Goal: Task Accomplishment & Management: Complete application form

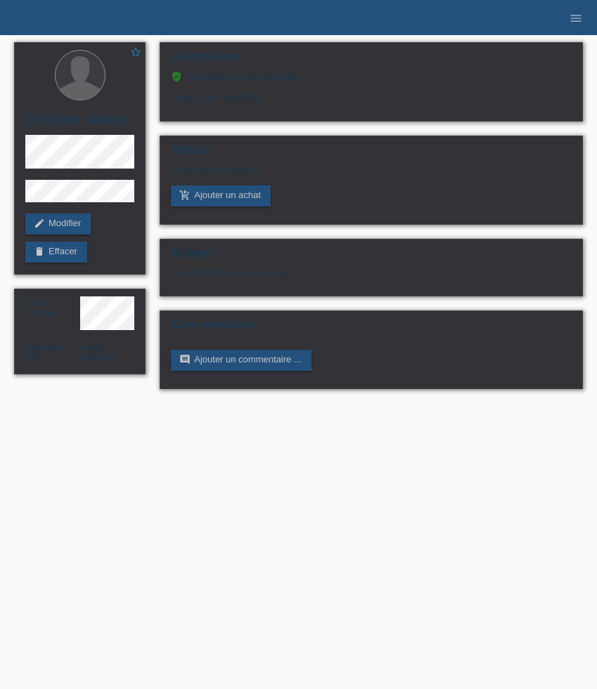
click at [596, 13] on ul "menu" at bounding box center [575, 18] width 42 height 36
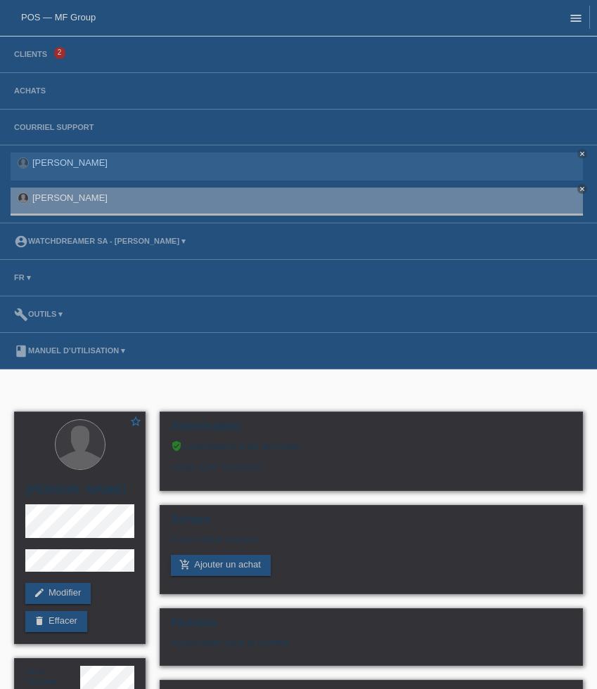
click at [582, 13] on icon "menu" at bounding box center [576, 18] width 14 height 14
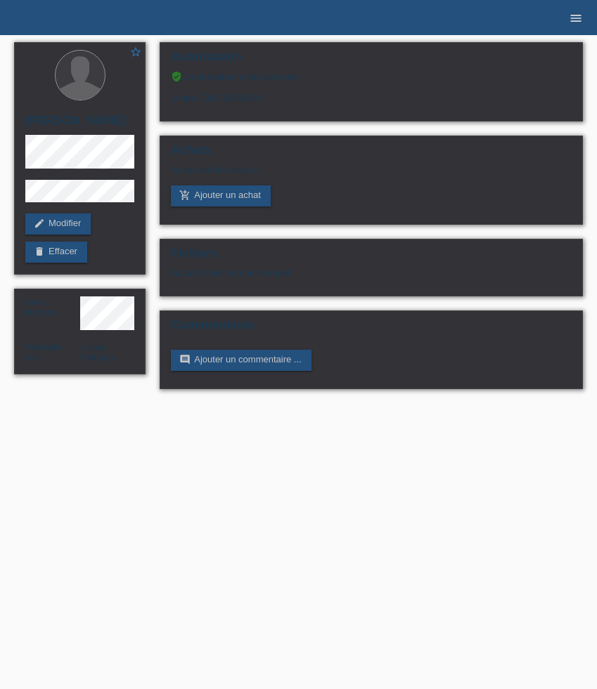
click at [573, 17] on icon "menu" at bounding box center [576, 18] width 14 height 14
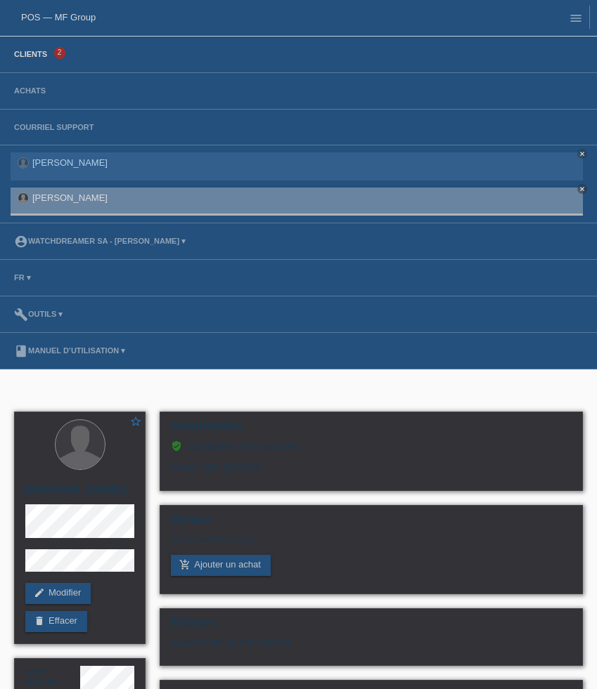
click at [21, 56] on link "Clients" at bounding box center [30, 54] width 47 height 8
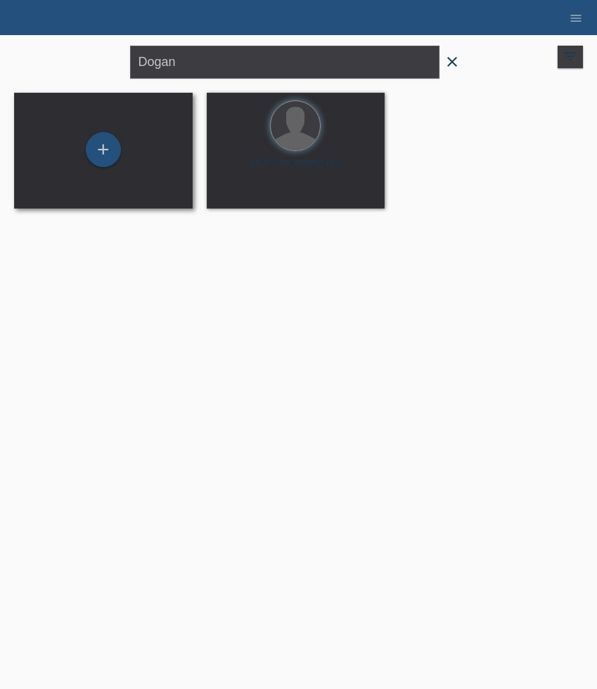
click at [79, 152] on div "+" at bounding box center [103, 150] width 156 height 37
click at [101, 148] on div "+" at bounding box center [103, 149] width 35 height 35
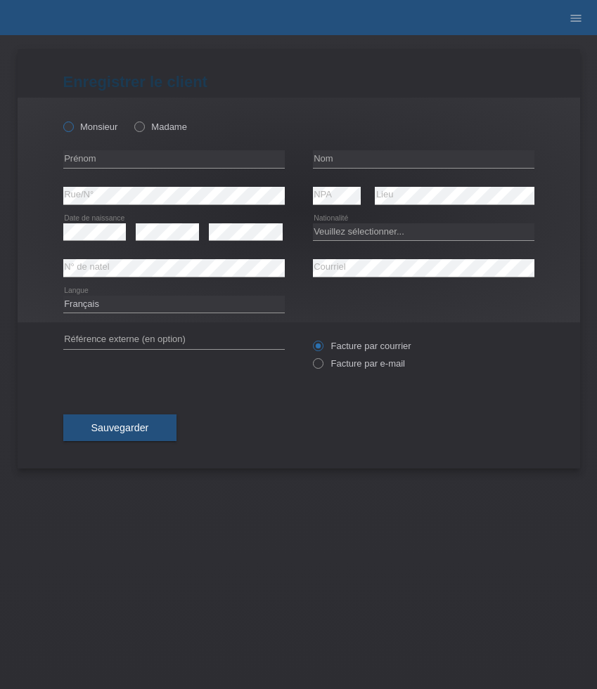
click at [60, 119] on icon at bounding box center [60, 119] width 0 height 0
click at [72, 128] on input "Monsieur" at bounding box center [67, 126] width 9 height 9
radio input "true"
click at [60, 119] on icon at bounding box center [60, 119] width 0 height 0
click at [72, 128] on input "Monsieur" at bounding box center [67, 126] width 9 height 9
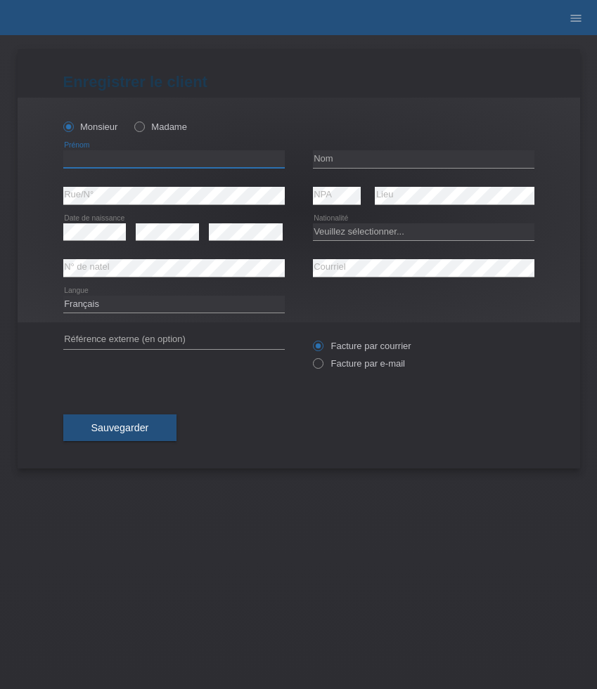
click at [167, 155] on input "text" at bounding box center [173, 159] width 221 height 18
paste input "Tenzin Choenden"
type input "Tenzin Choenden"
click at [345, 155] on input "text" at bounding box center [423, 159] width 221 height 18
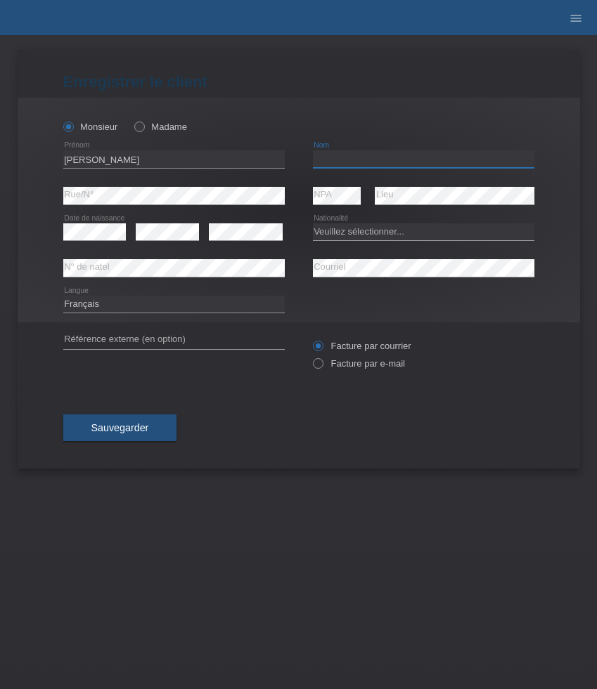
click at [345, 155] on input "text" at bounding box center [423, 159] width 221 height 18
paste input "Tethong"
type input "Tethong"
click at [349, 239] on select "Veuillez sélectionner... Suisse Allemagne Autriche Liechtenstein ------------ A…" at bounding box center [423, 231] width 221 height 17
select select "CH"
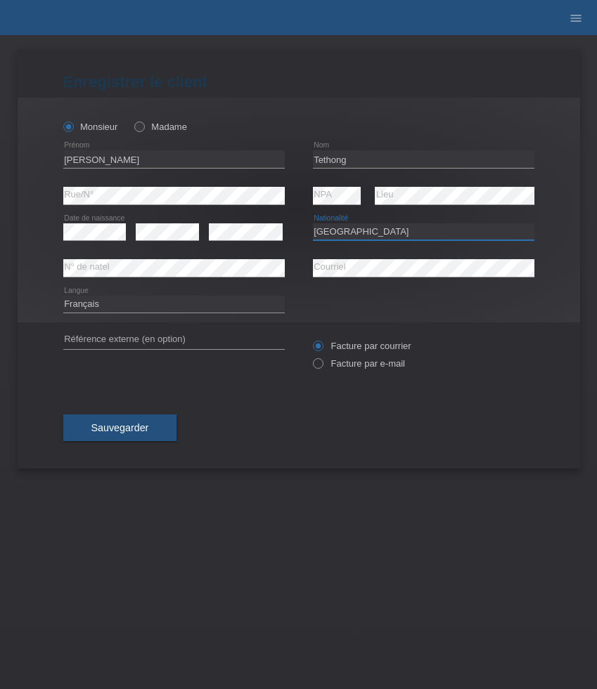
click at [313, 223] on select "Veuillez sélectionner... Suisse Allemagne Autriche Liechtenstein ------------ A…" at bounding box center [423, 231] width 221 height 17
click at [112, 306] on select "Deutsch Français Italiano English" at bounding box center [173, 304] width 221 height 17
select select "de"
click at [63, 296] on select "Deutsch Français Italiano English" at bounding box center [173, 304] width 221 height 17
click at [356, 366] on label "Facture par e-mail" at bounding box center [359, 363] width 92 height 11
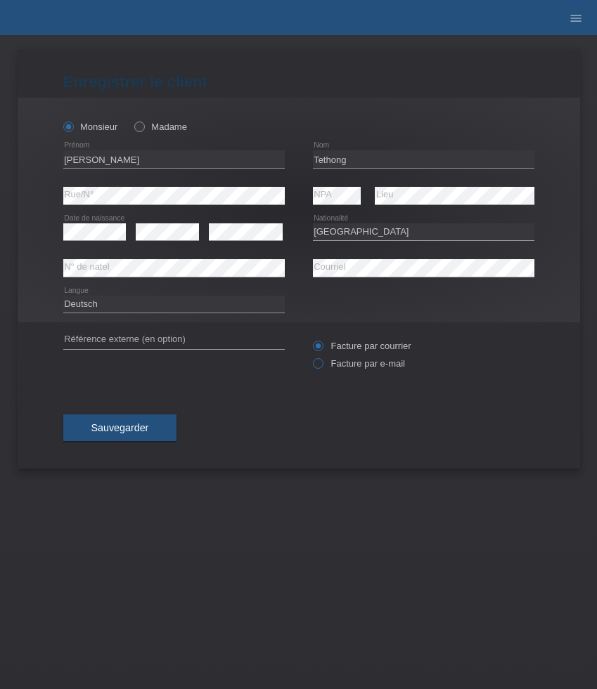
click at [322, 366] on input "Facture par e-mail" at bounding box center [317, 367] width 9 height 18
radio input "true"
click at [138, 428] on span "Sauvegarder" at bounding box center [120, 427] width 58 height 11
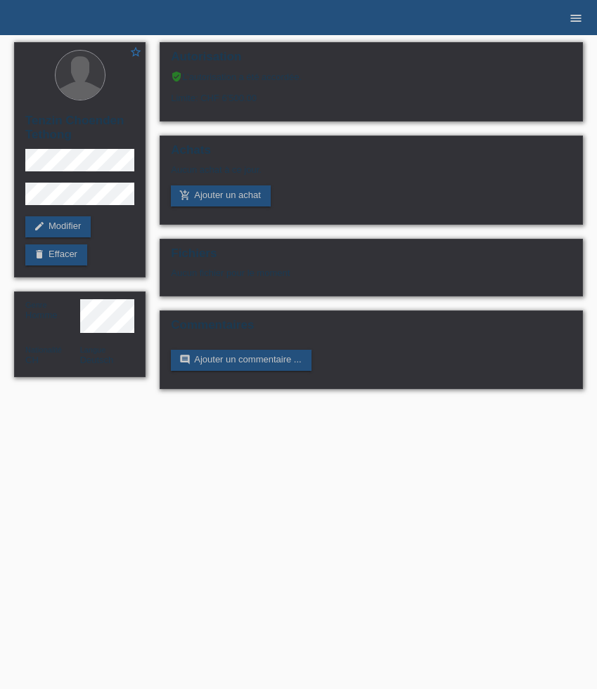
click at [588, 22] on link "menu" at bounding box center [576, 17] width 28 height 8
click at [577, 20] on icon "menu" at bounding box center [576, 18] width 14 height 14
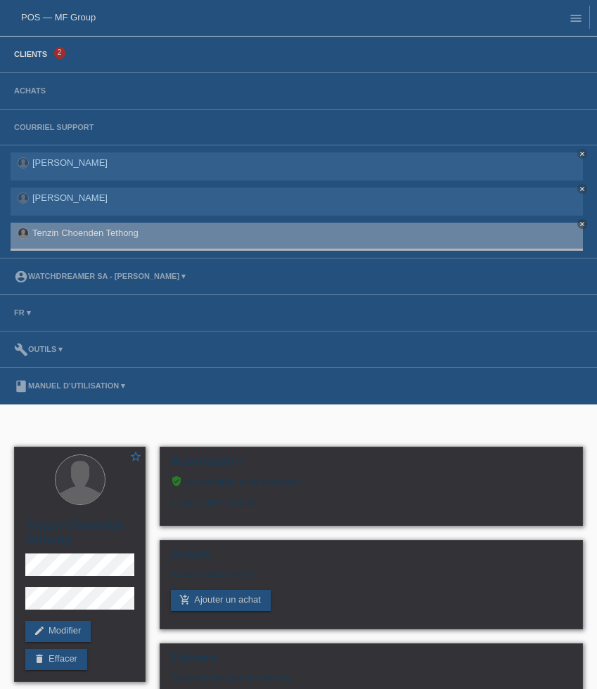
click at [30, 56] on link "Clients" at bounding box center [30, 54] width 47 height 8
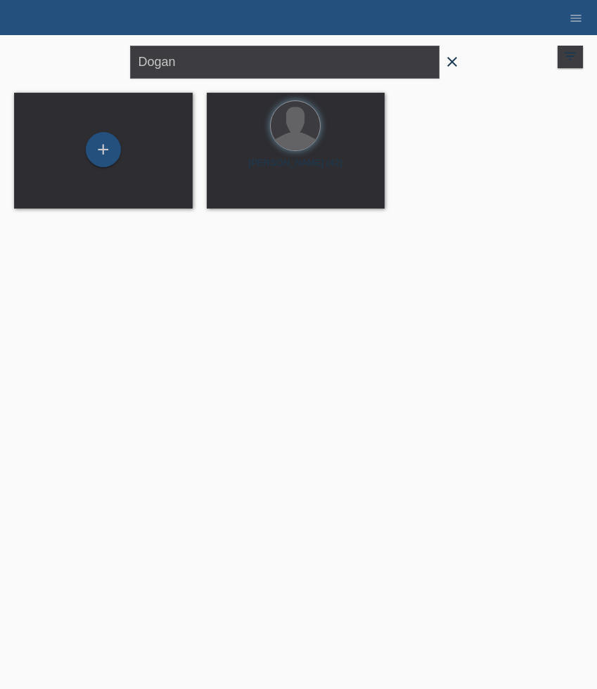
click at [450, 66] on icon "close" at bounding box center [451, 61] width 17 height 17
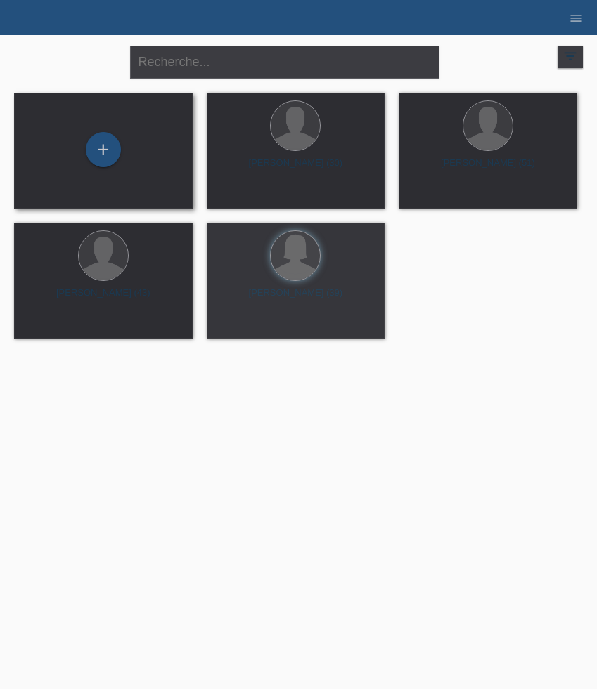
click at [120, 143] on div "+" at bounding box center [103, 150] width 156 height 37
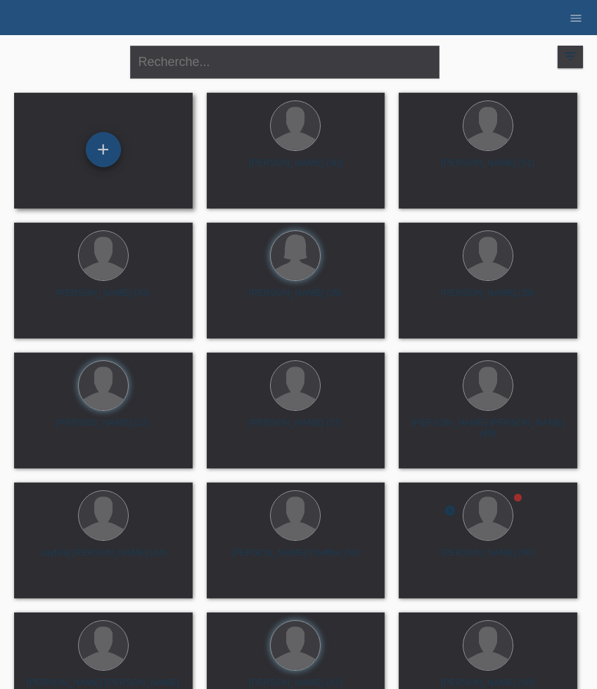
click at [99, 157] on div "+" at bounding box center [103, 149] width 35 height 35
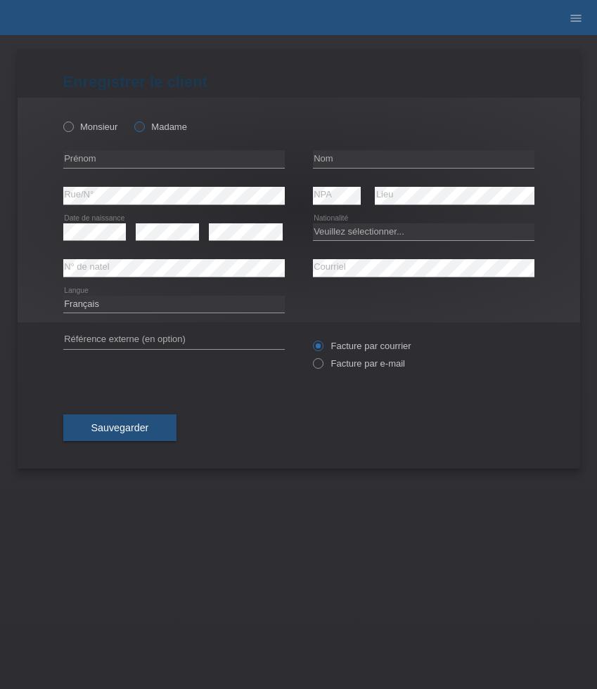
click at [152, 129] on label "Madame" at bounding box center [160, 127] width 53 height 11
click at [143, 129] on input "Madame" at bounding box center [138, 126] width 9 height 9
radio input "true"
click at [180, 160] on input "text" at bounding box center [173, 159] width 221 height 18
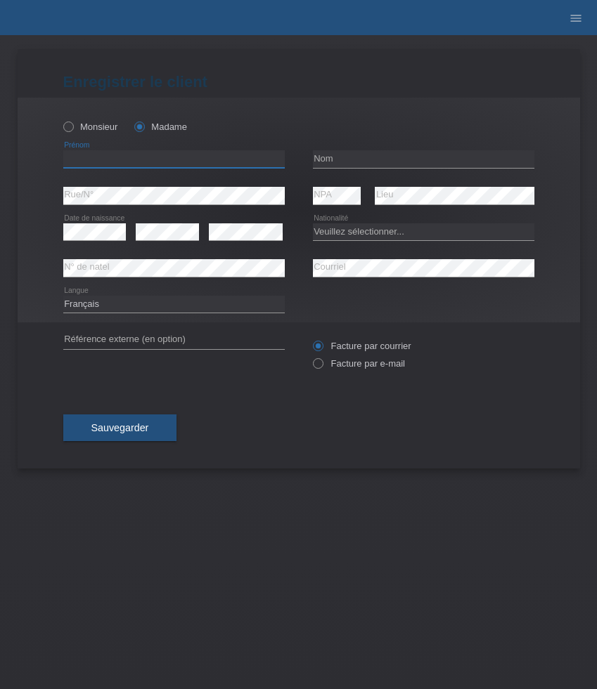
paste input "Eda"
type input "Eda"
click at [371, 163] on input "text" at bounding box center [423, 159] width 221 height 18
paste input "Erkmen"
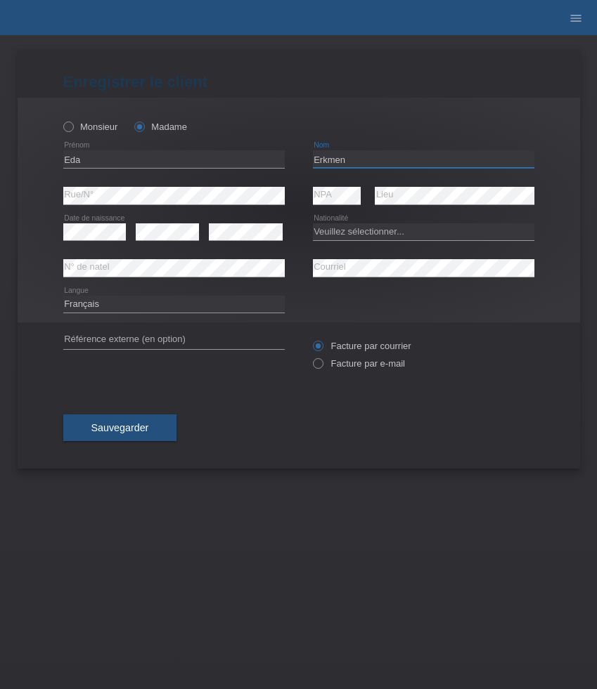
type input "Erkmen"
click at [363, 233] on select "Veuillez sélectionner... Suisse Allemagne Autriche Liechtenstein ------------ A…" at bounding box center [423, 231] width 221 height 17
select select "TR"
click at [313, 223] on select "Veuillez sélectionner... Suisse Allemagne Autriche Liechtenstein ------------ A…" at bounding box center [423, 231] width 221 height 17
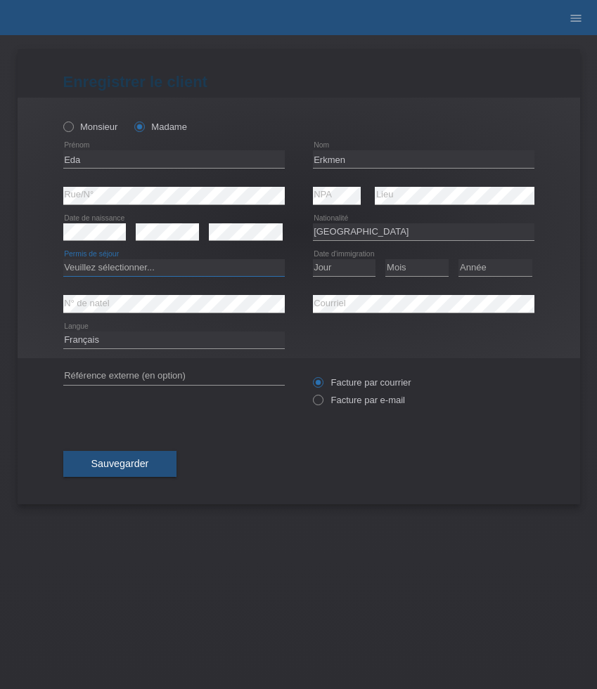
click at [188, 268] on select "Veuillez sélectionner... C B B - Statut de réfugié Autre" at bounding box center [173, 267] width 221 height 17
select select "C"
click at [63, 260] on select "Veuillez sélectionner... C B B - Statut de réfugié Autre" at bounding box center [173, 267] width 221 height 17
click at [346, 271] on select "Jour 01 02 03 04 05 06 07 08 09 10 11" at bounding box center [344, 267] width 63 height 17
select select "19"
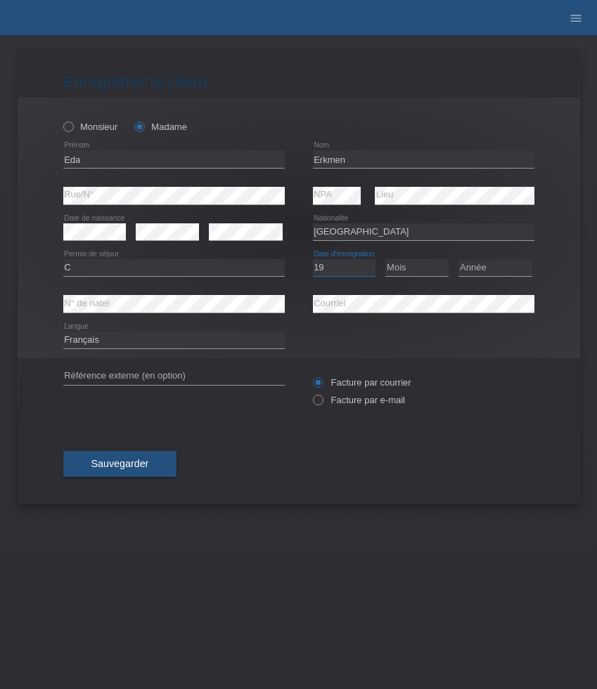
click at [313, 260] on select "Jour 01 02 03 04 05 06 07 08 09 10 11" at bounding box center [344, 267] width 63 height 17
click at [427, 257] on div "Mois 01 02 03 04 05 06 07 08 09 10 11 12 error" at bounding box center [416, 268] width 63 height 36
click at [427, 264] on select "Mois 01 02 03 04 05 06 07 08 09 10 11" at bounding box center [416, 267] width 63 height 17
select select "08"
click at [385, 260] on select "Mois 01 02 03 04 05 06 07 08 09 10 11" at bounding box center [416, 267] width 63 height 17
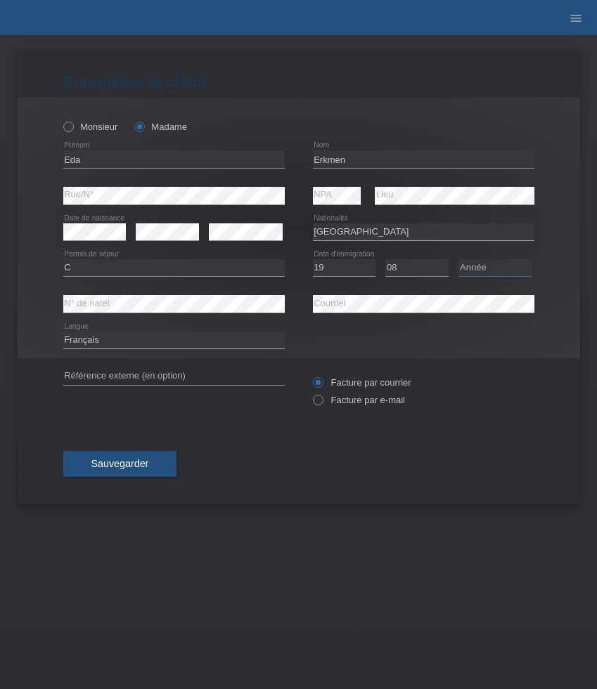
click at [481, 265] on select "Année 2025 2024 2023 2022 2021 2020 2019 2018 2017 2016 2015 2014 2013 2012 201…" at bounding box center [495, 267] width 74 height 17
select select "2013"
click at [458, 260] on select "Année 2025 2024 2023 2022 2021 2020 2019 2018 2017 2016 2015 2014 2013 2012 201…" at bounding box center [495, 267] width 74 height 17
click at [131, 339] on select "Deutsch Français Italiano English" at bounding box center [173, 340] width 221 height 17
select select "de"
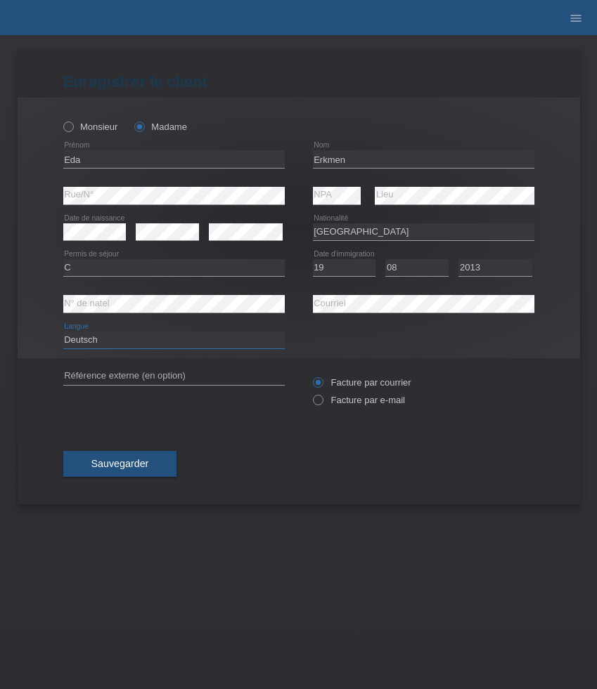
click at [63, 332] on select "Deutsch Français Italiano English" at bounding box center [173, 340] width 221 height 17
click at [353, 401] on label "Facture par e-mail" at bounding box center [359, 400] width 92 height 11
click at [322, 401] on input "Facture par e-mail" at bounding box center [317, 404] width 9 height 18
radio input "true"
click at [151, 457] on button "Sauvegarder" at bounding box center [120, 464] width 114 height 27
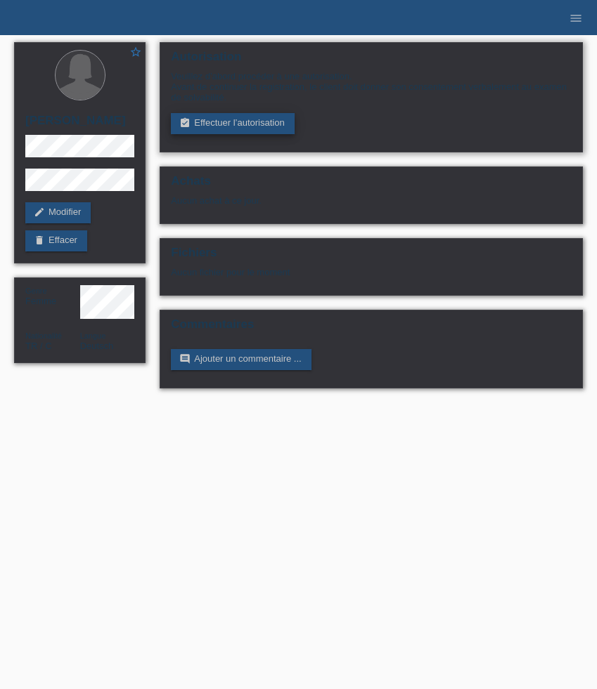
click at [270, 124] on link "assignment_turned_in Effectuer l’autorisation" at bounding box center [232, 123] width 123 height 21
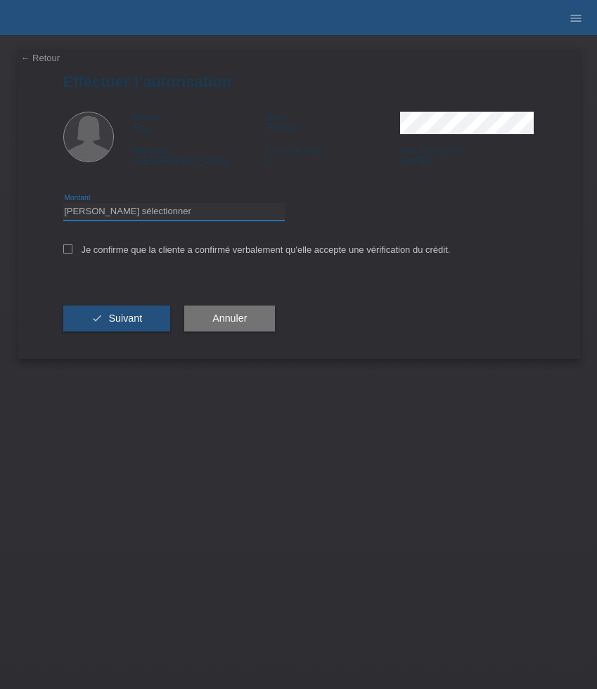
click at [117, 214] on select "Veuillez sélectionner CHF 1.00 - CHF 499.00 CHF 500.00 - CHF 1'999.00 CHF 2'000…" at bounding box center [173, 211] width 221 height 17
select select "3"
click at [63, 205] on select "Veuillez sélectionner CHF 1.00 - CHF 499.00 CHF 500.00 - CHF 1'999.00 CHF 2'000…" at bounding box center [173, 211] width 221 height 17
click at [102, 255] on label "Je confirme que la cliente a confirmé verbalement qu'elle accepte une vérificat…" at bounding box center [256, 250] width 387 height 11
click at [72, 254] on input "Je confirme que la cliente a confirmé verbalement qu'elle accepte une vérificat…" at bounding box center [67, 249] width 9 height 9
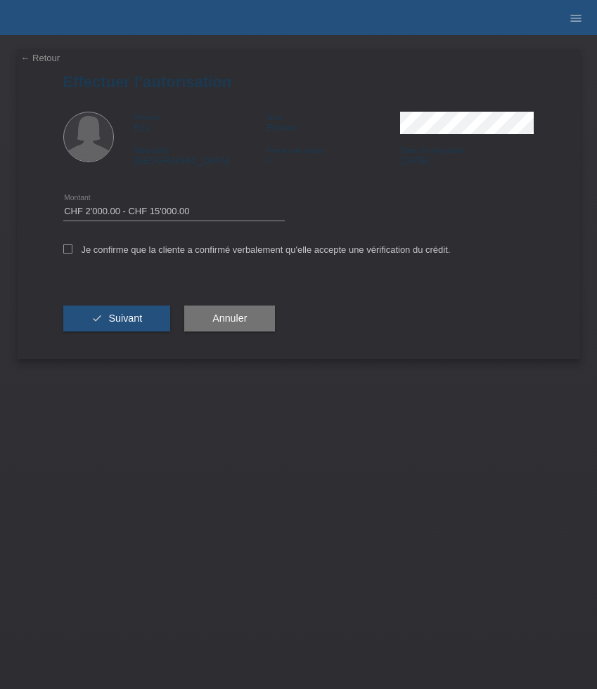
checkbox input "true"
click at [120, 324] on span "Suivant" at bounding box center [125, 318] width 34 height 11
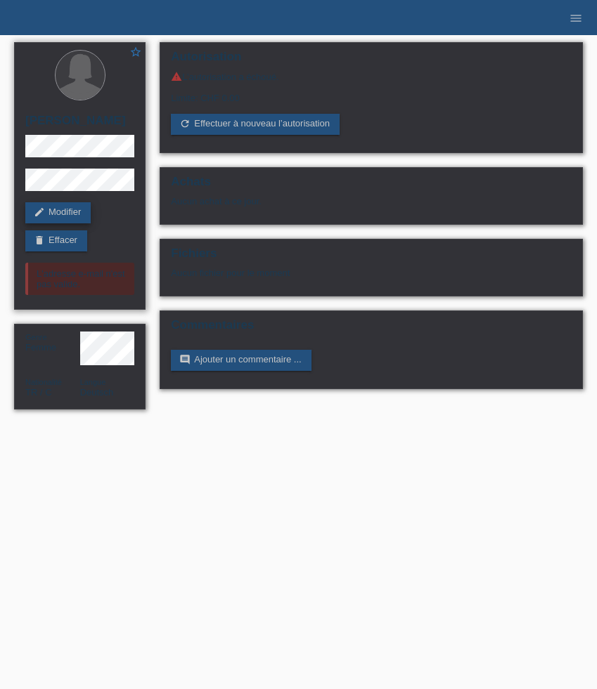
click at [66, 210] on link "edit Modifier" at bounding box center [57, 212] width 65 height 21
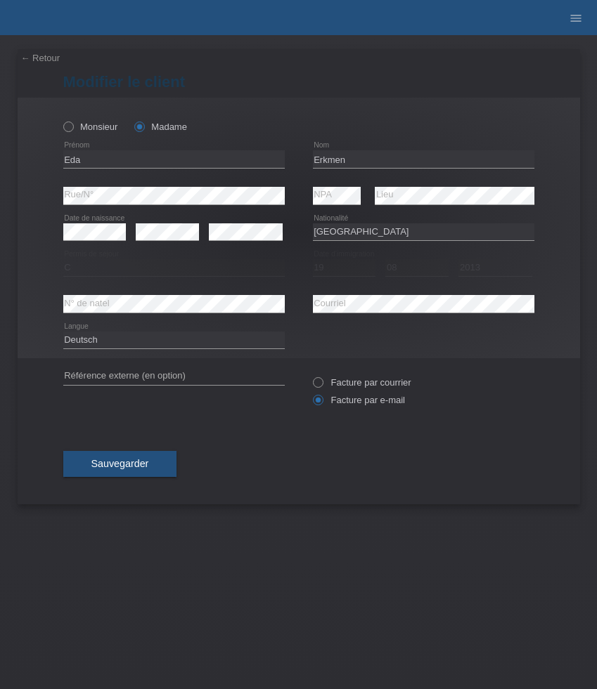
select select "TR"
select select "C"
select select "19"
select select "08"
select select "2013"
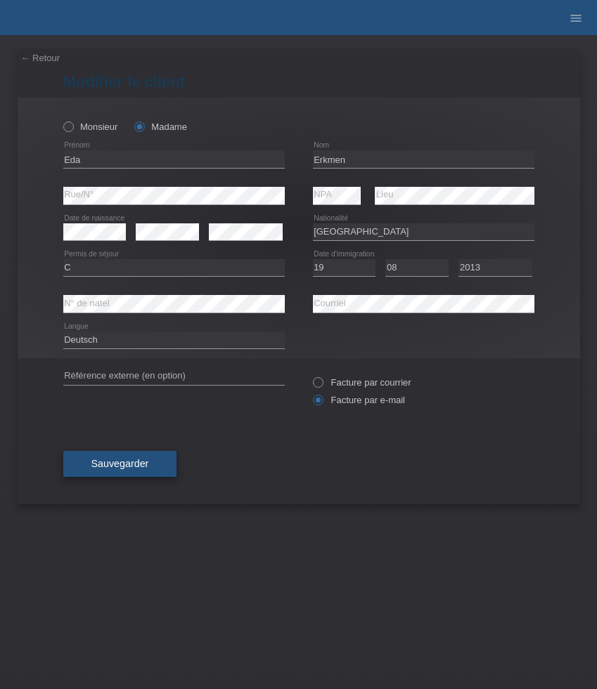
click at [153, 468] on button "Sauvegarder" at bounding box center [120, 464] width 114 height 27
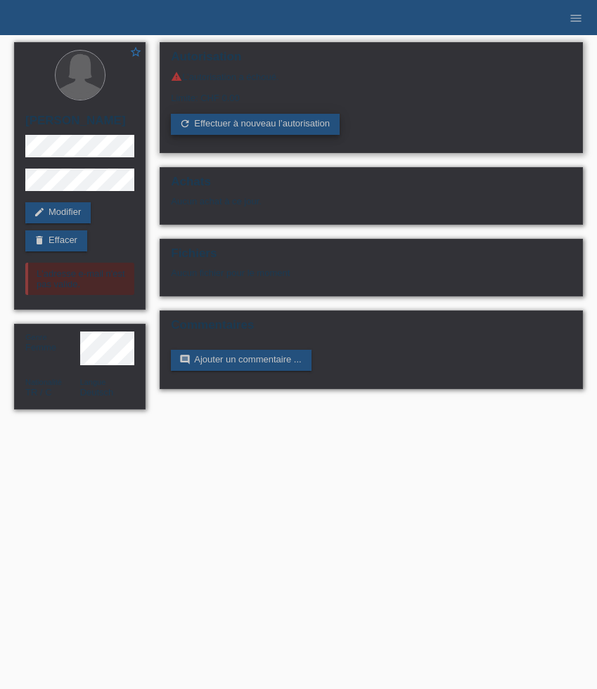
click at [280, 124] on link "refresh Effectuer à nouveau l’autorisation" at bounding box center [255, 124] width 169 height 21
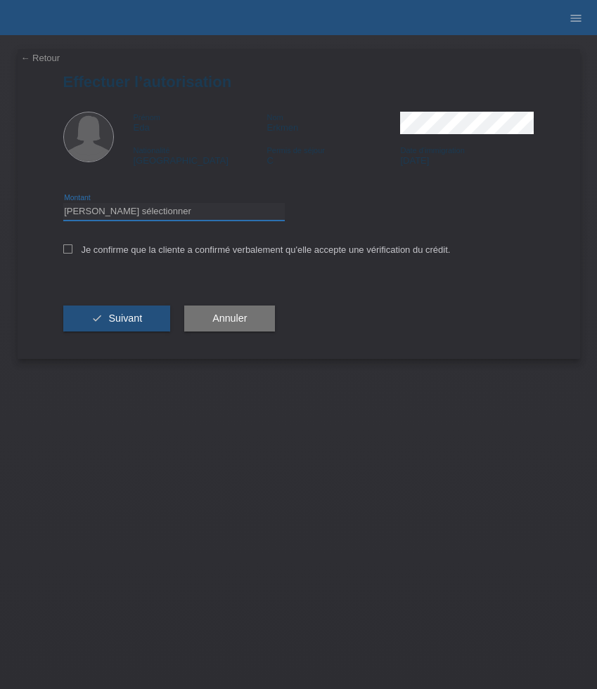
click at [190, 212] on select "Veuillez sélectionner CHF 1.00 - CHF 499.00 CHF 500.00 - CHF 1'999.00 CHF 2'000…" at bounding box center [173, 211] width 221 height 17
select select "3"
click at [63, 205] on select "Veuillez sélectionner CHF 1.00 - CHF 499.00 CHF 500.00 - CHF 1'999.00 CHF 2'000…" at bounding box center [173, 211] width 221 height 17
click at [163, 254] on label "Je confirme que la cliente a confirmé verbalement qu'elle accepte une vérificat…" at bounding box center [256, 250] width 387 height 11
click at [72, 254] on input "Je confirme que la cliente a confirmé verbalement qu'elle accepte une vérificat…" at bounding box center [67, 249] width 9 height 9
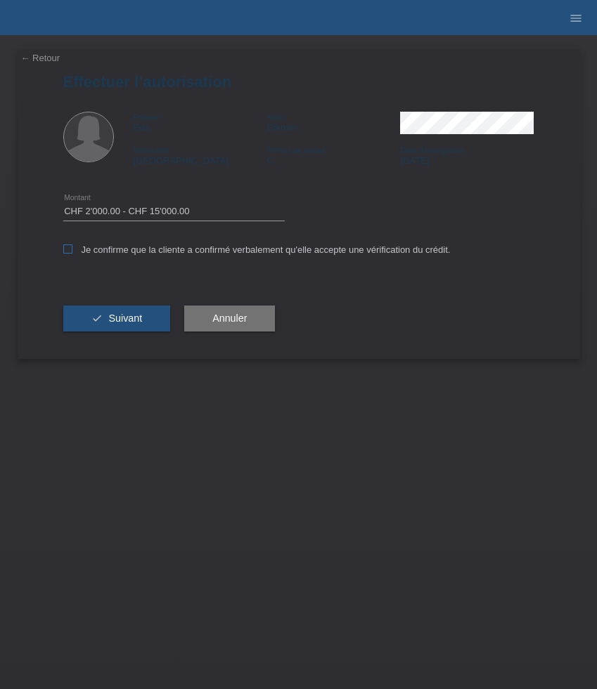
checkbox input "true"
click at [132, 321] on span "Suivant" at bounding box center [125, 318] width 34 height 11
